Goal: Information Seeking & Learning: Learn about a topic

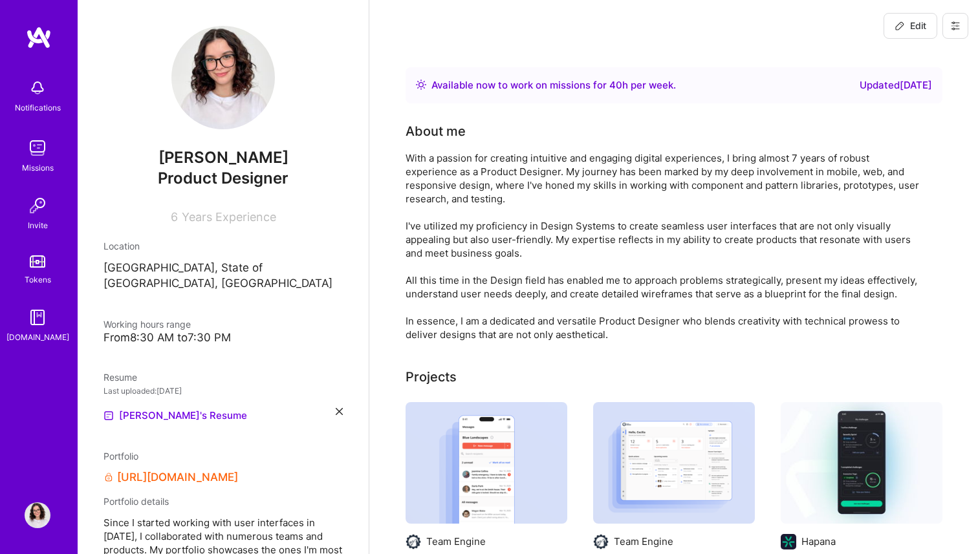
click at [38, 510] on img at bounding box center [38, 516] width 26 height 26
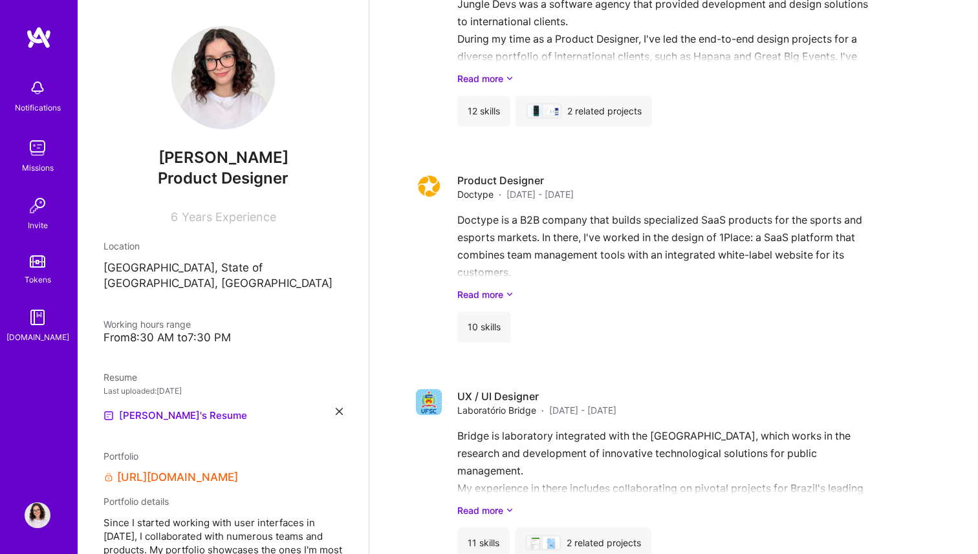
scroll to position [1687, 0]
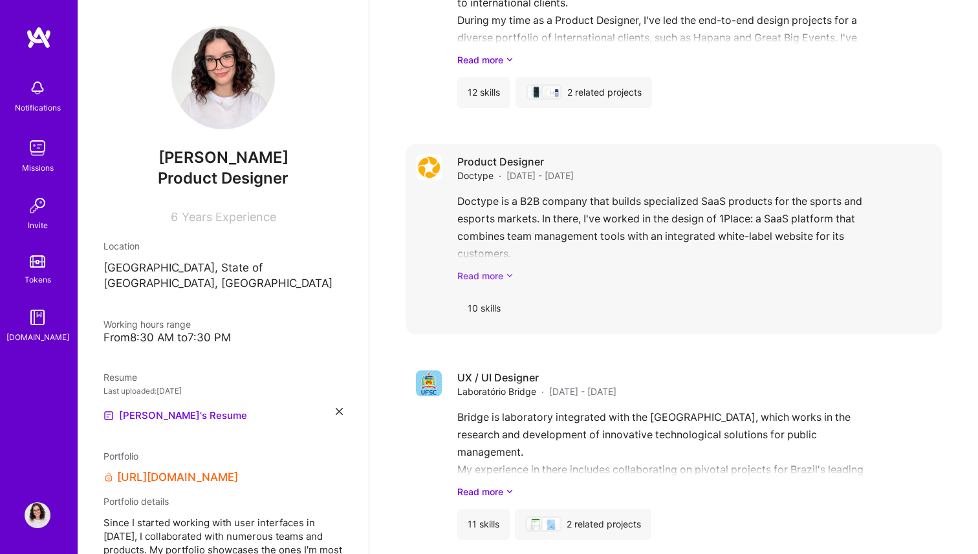
click at [505, 270] on link "Read more" at bounding box center [694, 276] width 475 height 14
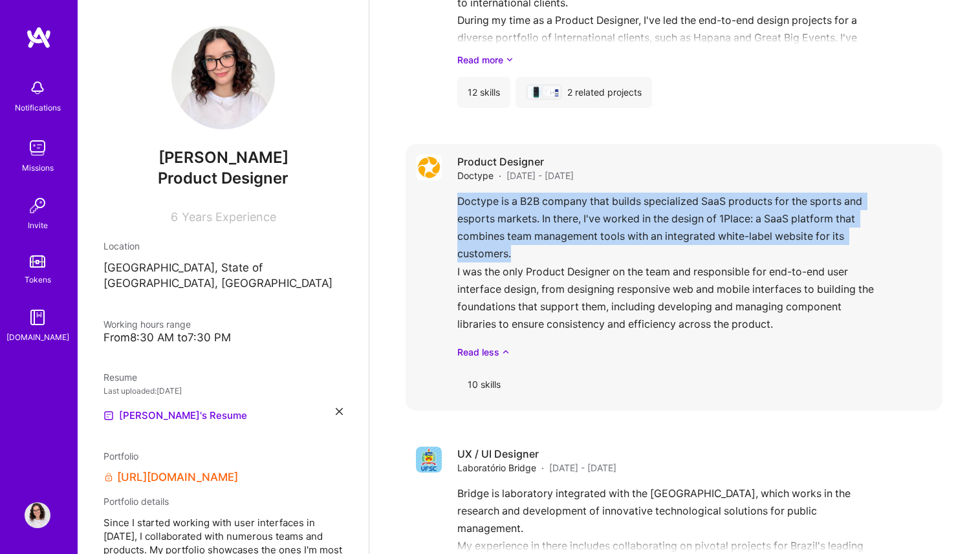
drag, startPoint x: 522, startPoint y: 251, endPoint x: 456, endPoint y: 206, distance: 80.0
click at [456, 206] on div "Product Designer Doctype · [DATE] - [DATE] Doctype is a B2B company that builds…" at bounding box center [674, 277] width 537 height 267
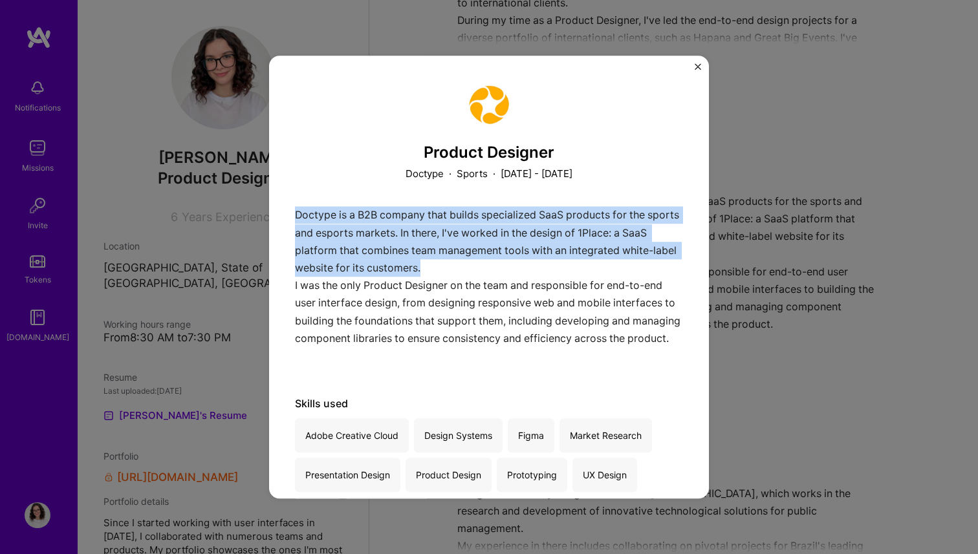
drag, startPoint x: 489, startPoint y: 267, endPoint x: 294, endPoint y: 212, distance: 202.3
click at [294, 212] on div "Product Designer Doctype · Sports · [DATE] - [DATE] Doctype is a B2B company th…" at bounding box center [489, 278] width 440 height 444
copy p "Doctype is a B2B company that builds specialized SaaS products for the sports a…"
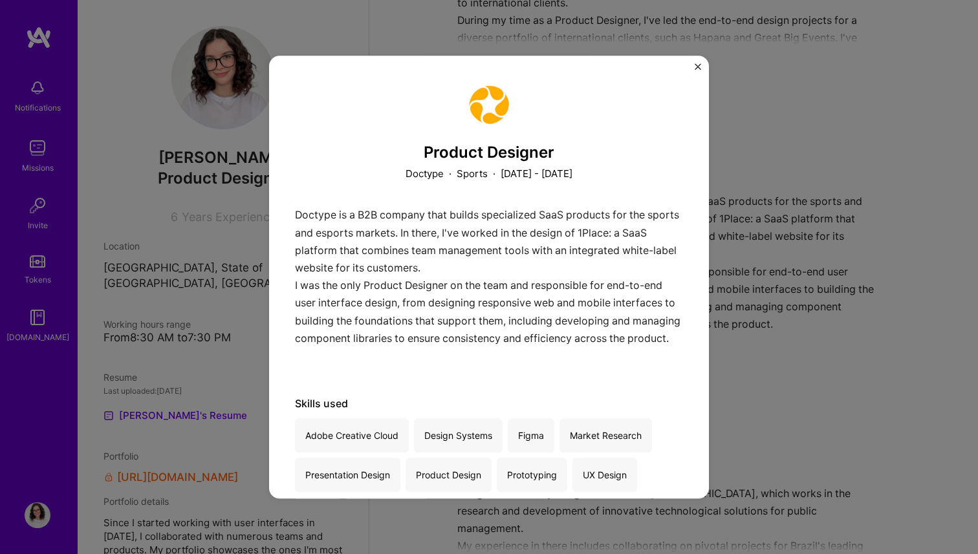
click at [424, 359] on div "Doctype is a B2B company that builds specialized SaaS products for the sports a…" at bounding box center [489, 289] width 388 height 165
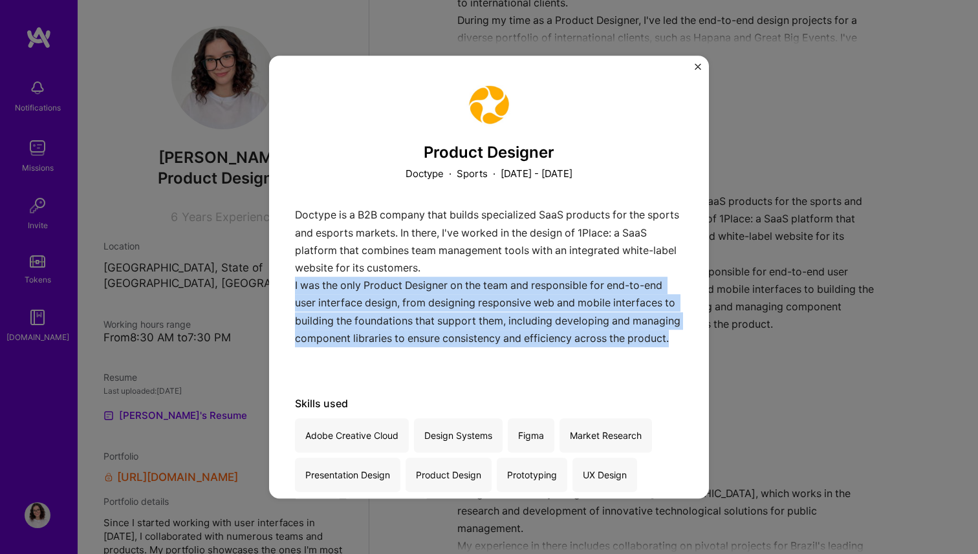
drag, startPoint x: 354, startPoint y: 360, endPoint x: 290, endPoint y: 286, distance: 97.7
click at [290, 286] on div "Product Designer Doctype · Sports · [DATE] - [DATE] Doctype is a B2B company th…" at bounding box center [489, 278] width 440 height 444
copy p "I was the only Product Designer on the team and responsible for end-to-end user…"
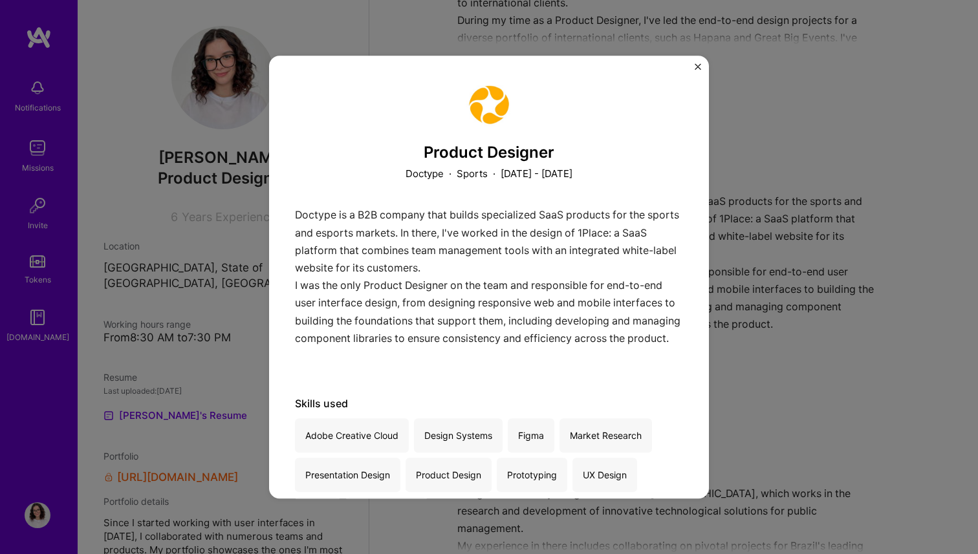
click at [825, 232] on div "Product Designer Doctype · Sports · [DATE] - [DATE] Doctype is a B2B company th…" at bounding box center [489, 277] width 978 height 554
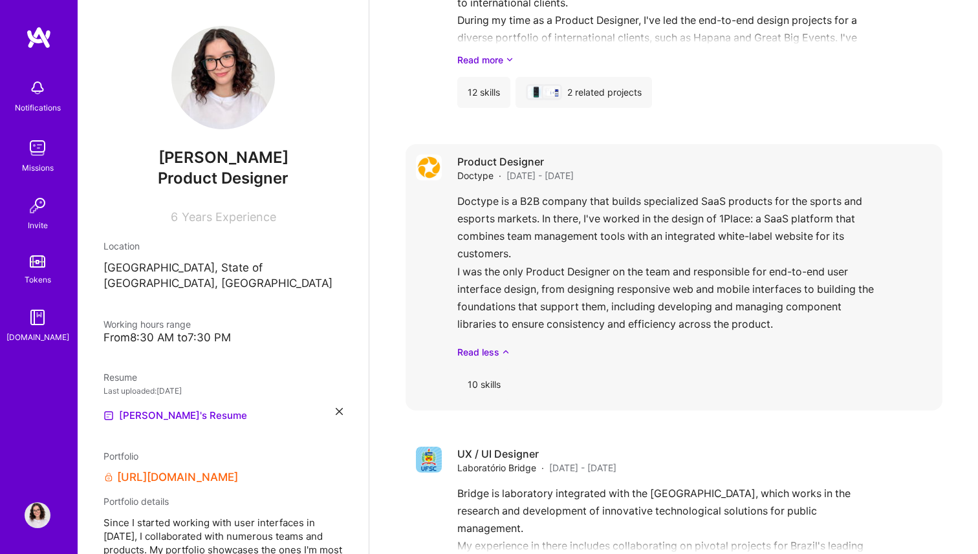
scroll to position [1790, 0]
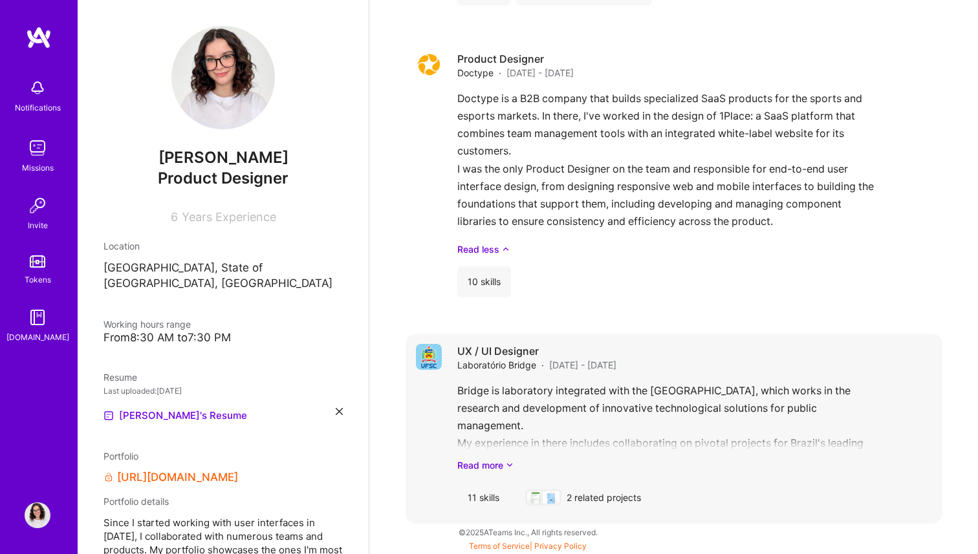
click at [648, 439] on div "Bridge is laboratory integrated with the [GEOGRAPHIC_DATA], which works in the …" at bounding box center [694, 427] width 475 height 90
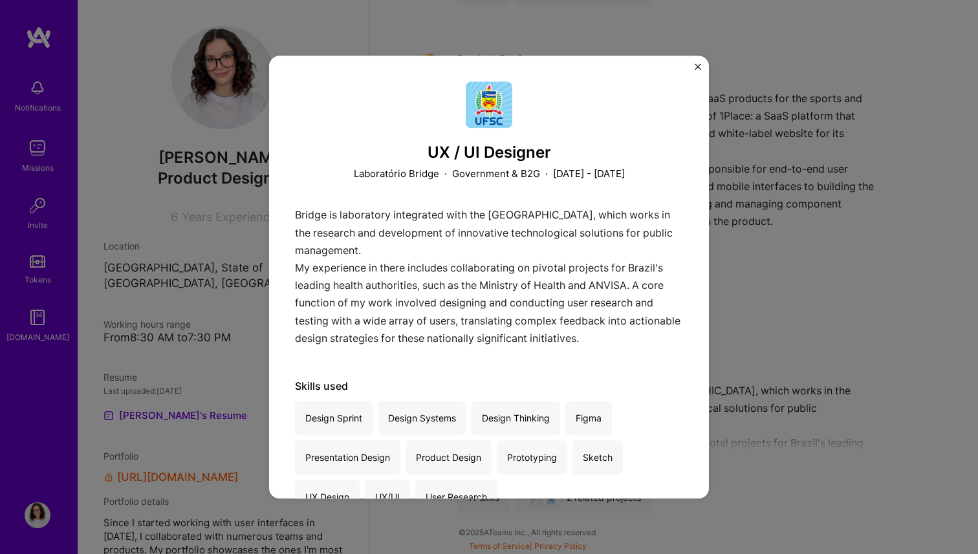
click at [633, 338] on div "Bridge is laboratory integrated with the [GEOGRAPHIC_DATA], which works in the …" at bounding box center [489, 280] width 388 height 147
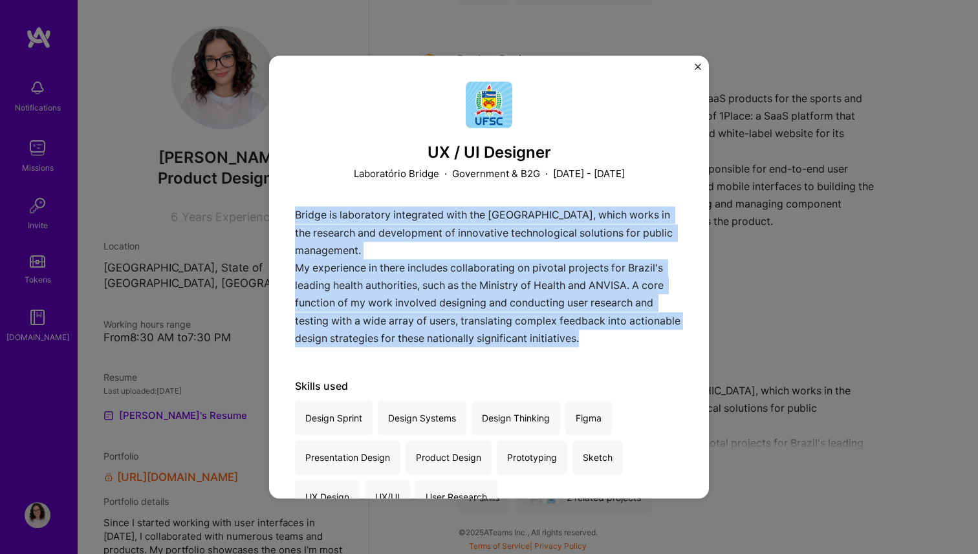
drag, startPoint x: 644, startPoint y: 340, endPoint x: 291, endPoint y: 215, distance: 374.6
click at [291, 215] on div "UX / UI Designer Laboratório Bridge · Government & B2G · [DATE] - [DATE] Bridge…" at bounding box center [489, 278] width 440 height 444
copy div "Bridge is laboratory integrated with the [GEOGRAPHIC_DATA], which works in the …"
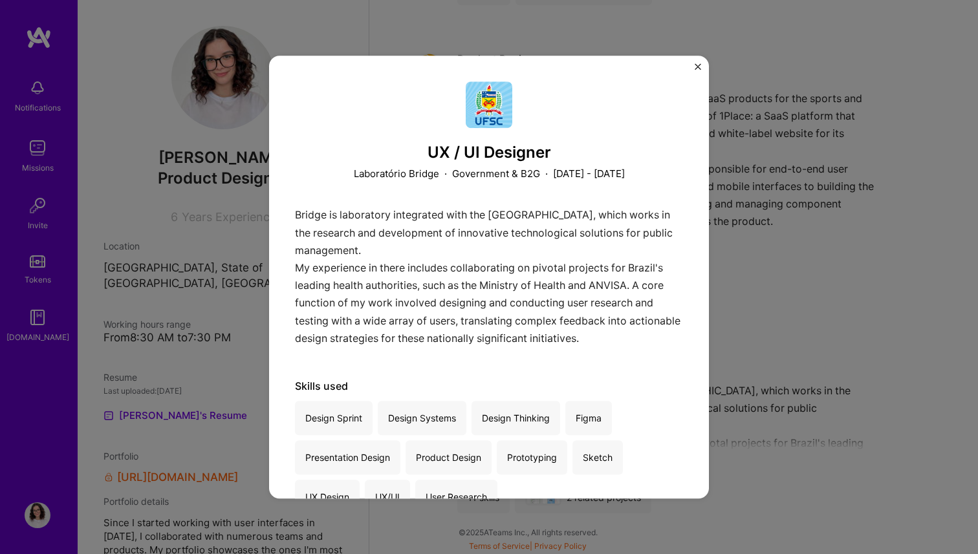
click at [770, 349] on div "UX / UI Designer Laboratório Bridge · Government & B2G · [DATE] - [DATE] Bridge…" at bounding box center [489, 277] width 978 height 554
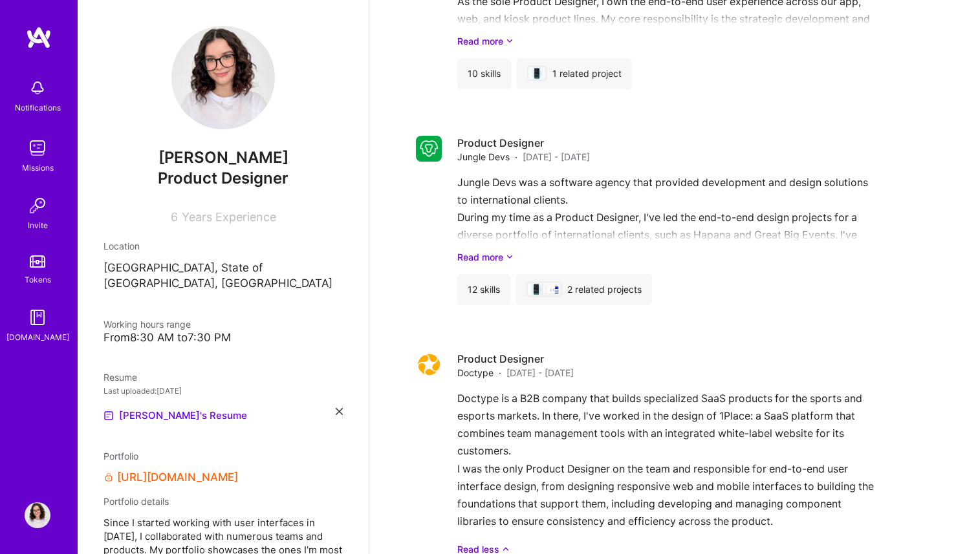
scroll to position [1451, 0]
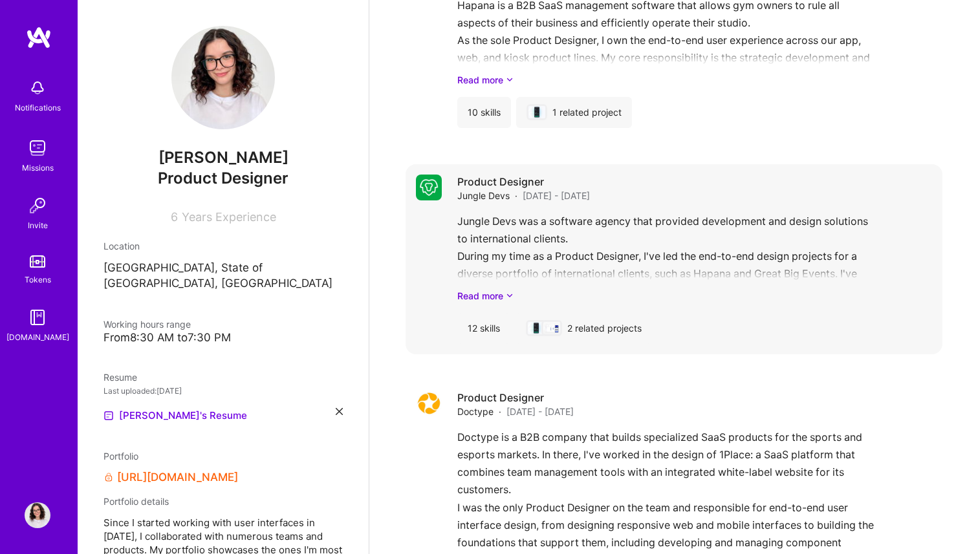
click at [699, 265] on div "Jungle Devs was a software agency that provided development and design solution…" at bounding box center [694, 258] width 475 height 90
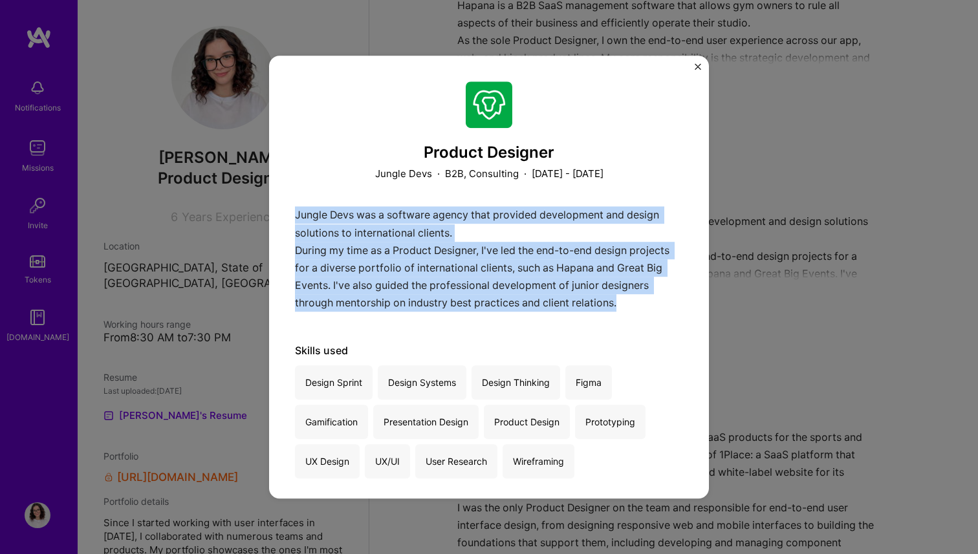
drag, startPoint x: 643, startPoint y: 309, endPoint x: 284, endPoint y: 212, distance: 371.9
click at [284, 212] on div "Product Designer Jungle Devs · B2B, Consulting · [DATE] - [DATE] Jungle Devs wa…" at bounding box center [489, 278] width 440 height 444
copy div "Jungle Devs was a software agency that provided development and design solution…"
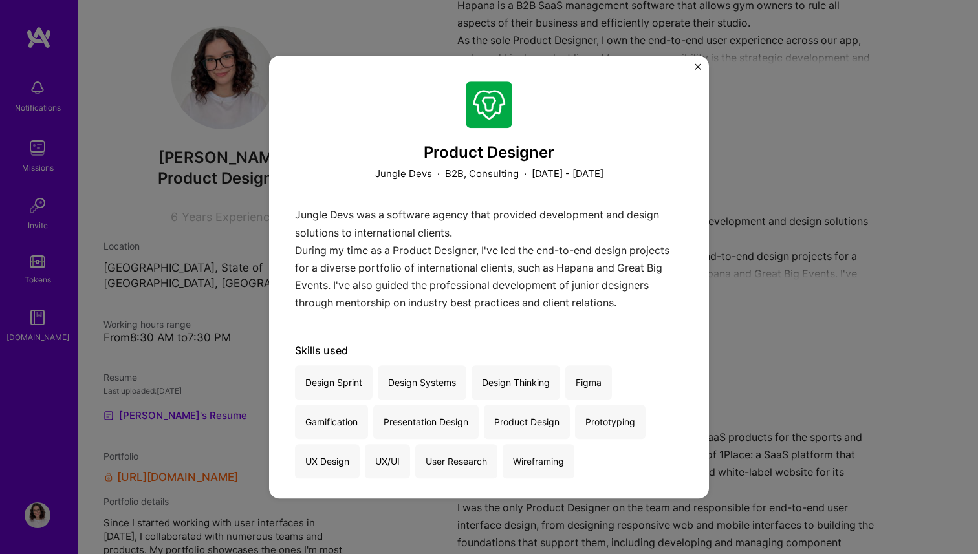
click at [777, 263] on div "Product Designer Jungle Devs · B2B, Consulting · [DATE] - [DATE] Jungle Devs wa…" at bounding box center [489, 277] width 978 height 554
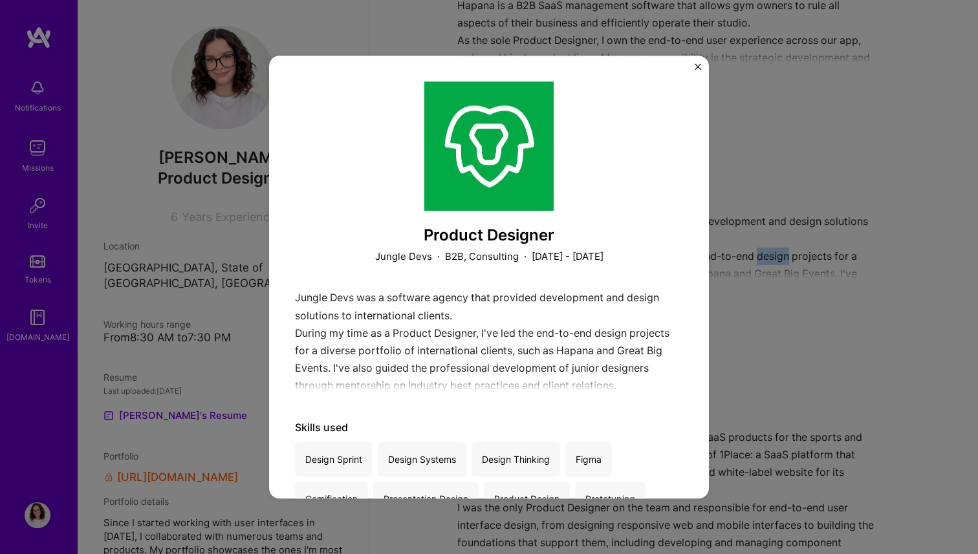
click at [777, 263] on div "Jungle Devs was a software agency that provided development and design solution…" at bounding box center [694, 258] width 475 height 90
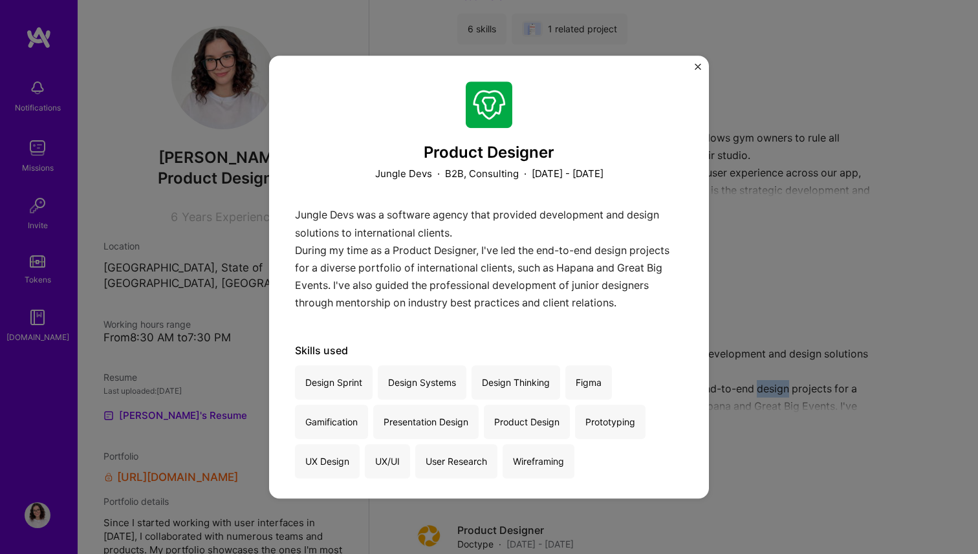
scroll to position [1289, 0]
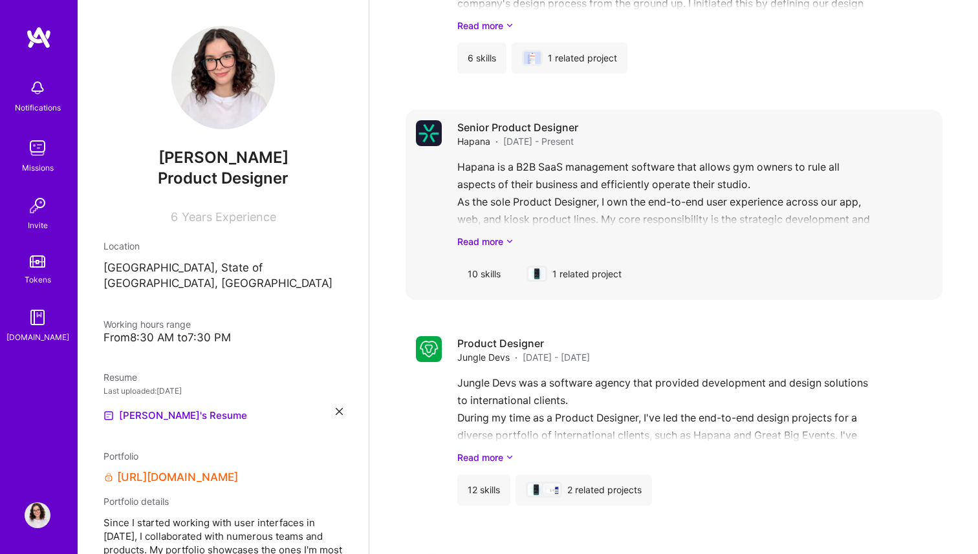
click at [706, 204] on div "Hapana is a B2B SaaS management software that allows gym owners to rule all asp…" at bounding box center [694, 203] width 475 height 90
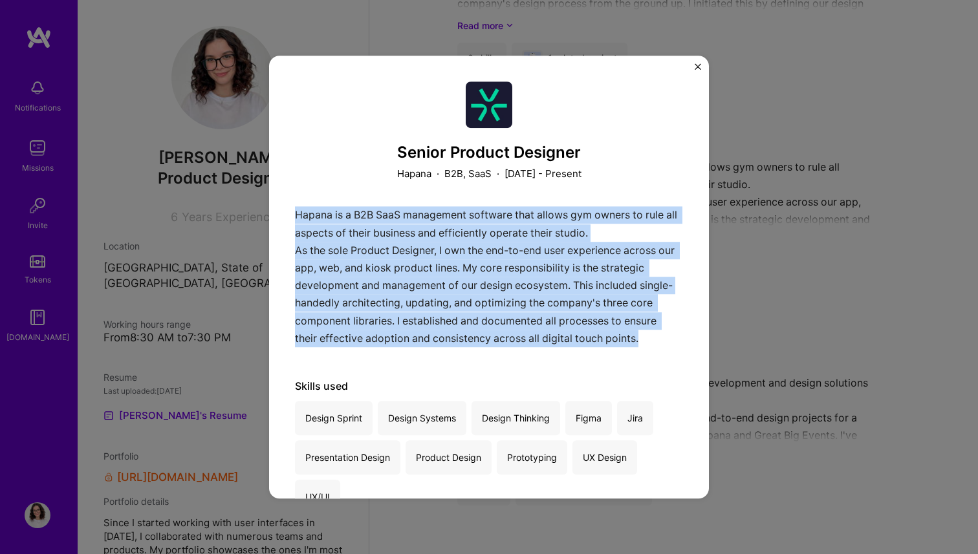
drag, startPoint x: 643, startPoint y: 339, endPoint x: 290, endPoint y: 217, distance: 373.1
click at [290, 217] on div "Senior Product Designer Hapana · B2B, SaaS · [DATE] - Present Hapana is a B2B S…" at bounding box center [489, 278] width 440 height 444
copy div "Hapana is a B2B SaaS management software that allows gym owners to rule all asp…"
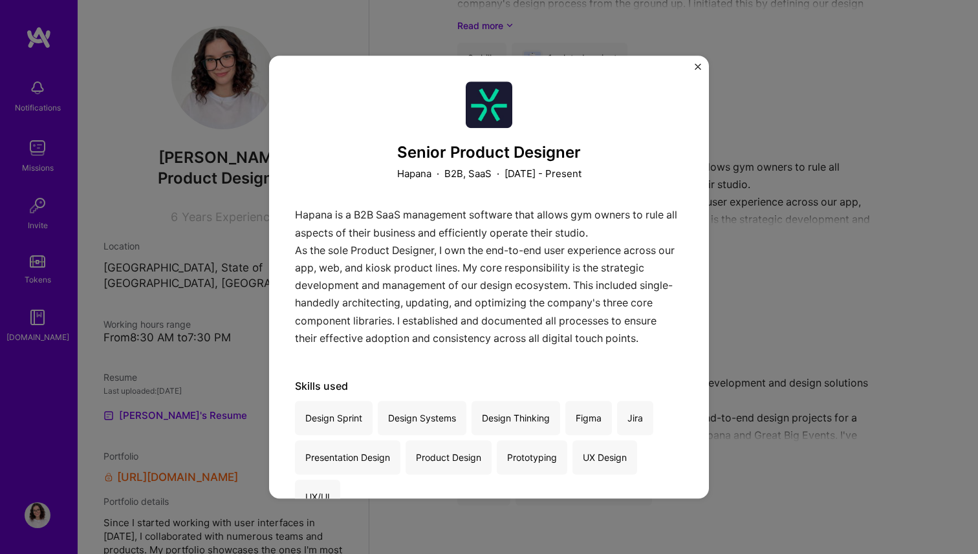
click at [794, 246] on div "Senior Product Designer Hapana · B2B, SaaS · [DATE] - Present Hapana is a B2B S…" at bounding box center [489, 277] width 978 height 554
